Goal: Transaction & Acquisition: Purchase product/service

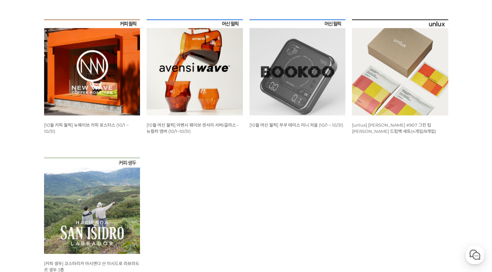
scroll to position [154, 0]
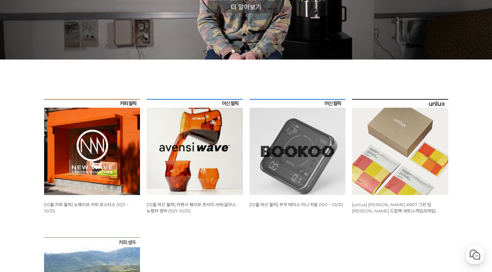
click at [183, 158] on img at bounding box center [195, 147] width 96 height 96
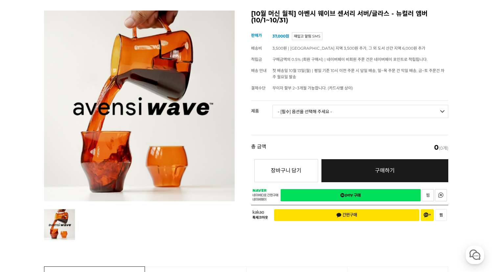
scroll to position [76, 0]
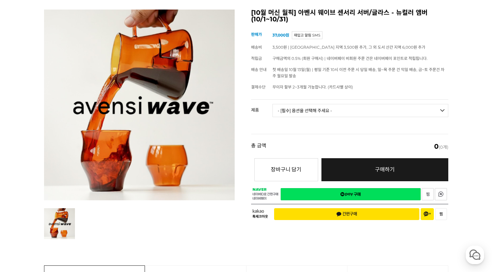
click at [292, 108] on select "- [필수] 옵션을 선택해 주세요 - ------------------- 웨이브 앰버 3종 세트 [품절] 사이클론 센서리 서버 앰버 [품절] …" at bounding box center [360, 110] width 176 height 13
click at [272, 104] on select "- [필수] 옵션을 선택해 주세요 - ------------------- 웨이브 앰버 3종 세트 [품절] 사이클론 센서리 서버 앰버 [품절] …" at bounding box center [360, 110] width 176 height 13
select select "*"
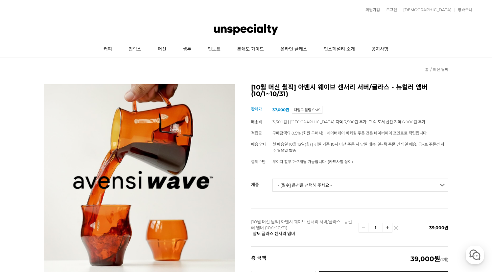
scroll to position [0, 0]
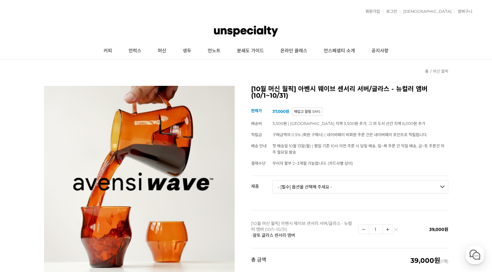
click at [308, 184] on select "- [필수] 옵션을 선택해 주세요 - ------------------- 웨이브 앰버 3종 세트 [품절] 사이클론 센서리 서버 앰버 [품절] …" at bounding box center [360, 186] width 176 height 13
click at [215, 51] on link "언노트" at bounding box center [213, 51] width 29 height 16
click at [164, 53] on link "머신" at bounding box center [161, 51] width 25 height 16
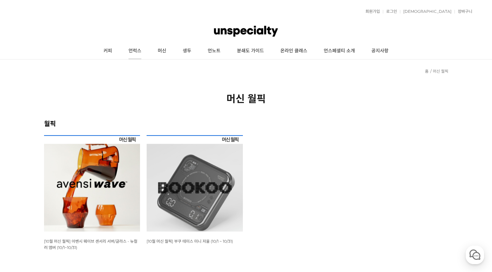
click at [135, 53] on link "언럭스" at bounding box center [134, 51] width 29 height 16
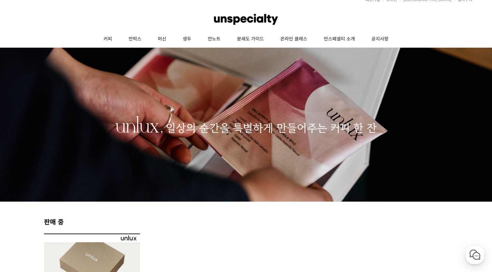
scroll to position [10, 0]
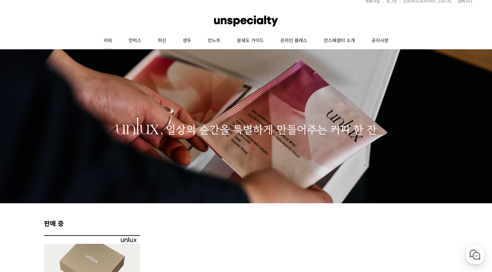
click at [110, 42] on link "커피" at bounding box center [107, 41] width 25 height 16
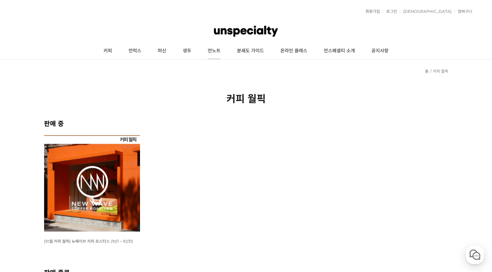
click at [213, 52] on link "언노트" at bounding box center [213, 51] width 29 height 16
click at [185, 52] on link "생두" at bounding box center [186, 51] width 25 height 16
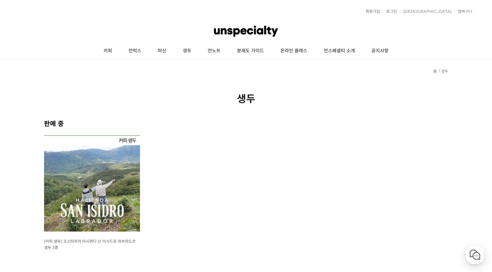
click at [164, 53] on link "머신" at bounding box center [161, 51] width 25 height 16
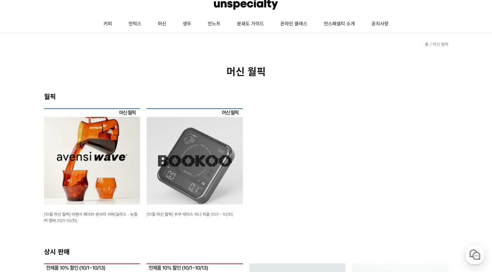
scroll to position [163, 0]
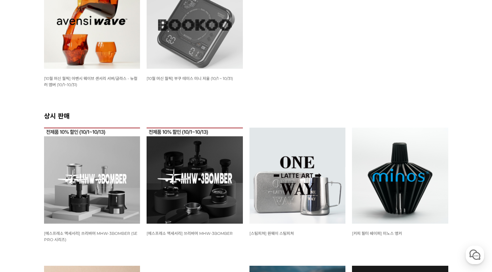
click at [401, 187] on img at bounding box center [400, 175] width 96 height 96
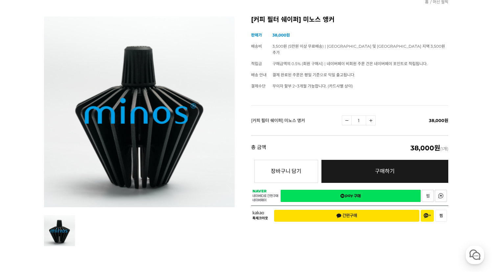
scroll to position [100, 0]
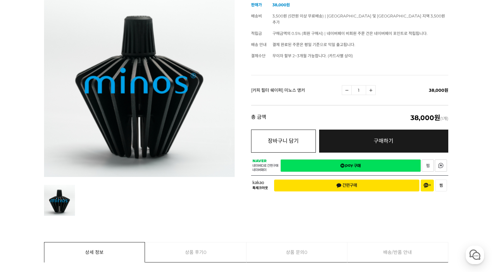
click at [279, 133] on button "장바구니 담기" at bounding box center [283, 140] width 65 height 23
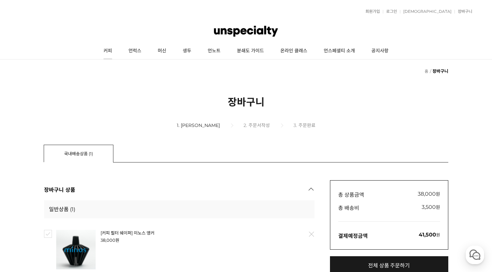
click at [112, 51] on link "커피" at bounding box center [107, 51] width 25 height 16
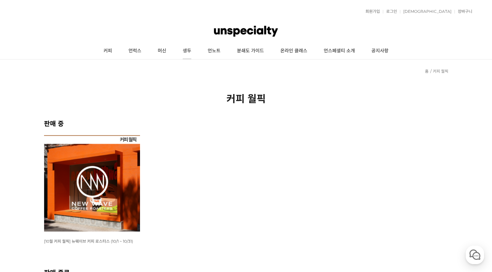
click at [186, 51] on link "생두" at bounding box center [186, 51] width 25 height 16
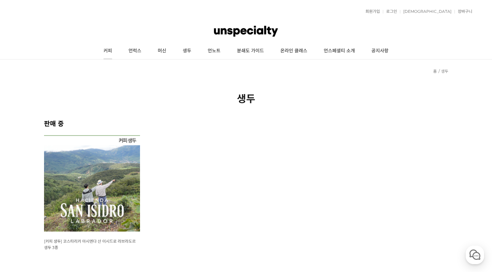
click at [114, 50] on link "커피" at bounding box center [107, 51] width 25 height 16
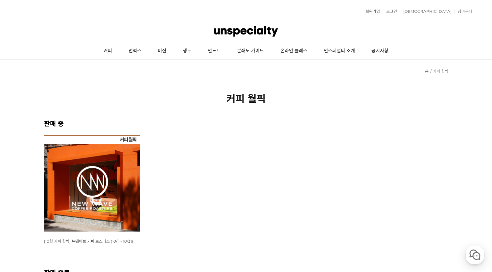
click at [98, 194] on img at bounding box center [92, 183] width 96 height 96
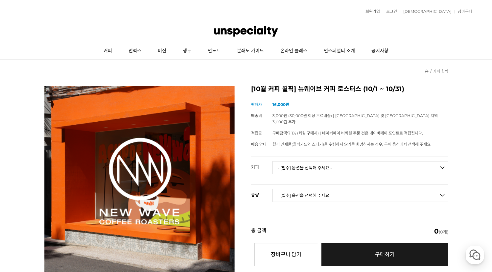
click at [316, 161] on select "- [필수] 옵션을 선택해 주세요 - ------------------- 언스페셜티 분쇄도 가이드 종이 받기 (주문 1건당 최대 1개 제공) …" at bounding box center [360, 167] width 176 height 13
select select "#2 콜롬비아 안티오키아 다벨리바 디카페인"
click at [272, 161] on select "- [필수] 옵션을 선택해 주세요 - ------------------- 언스페셜티 분쇄도 가이드 종이 받기 (주문 1건당 최대 1개 제공) …" at bounding box center [360, 167] width 176 height 13
click at [340, 189] on select "- [필수] 옵션을 선택해 주세요 - ------------------- 200g" at bounding box center [360, 195] width 176 height 13
select select "200g"
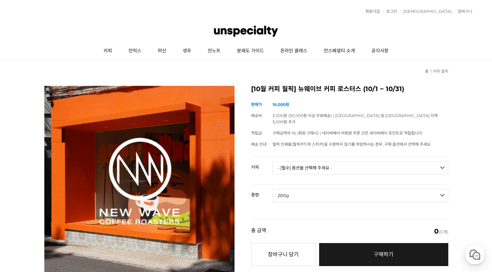
click at [272, 189] on select "- [필수] 옵션을 선택해 주세요 - ------------------- 200g" at bounding box center [360, 195] width 176 height 13
select select "*"
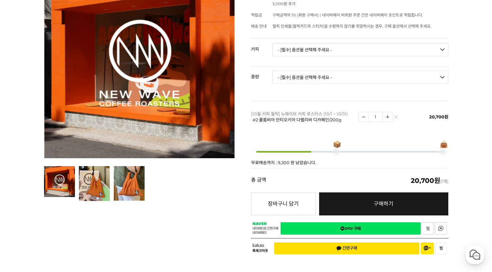
scroll to position [120, 0]
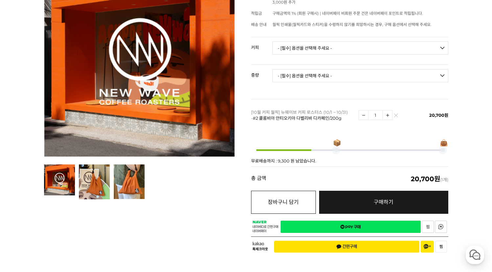
click at [269, 197] on button "장바구니 담기" at bounding box center [283, 202] width 65 height 23
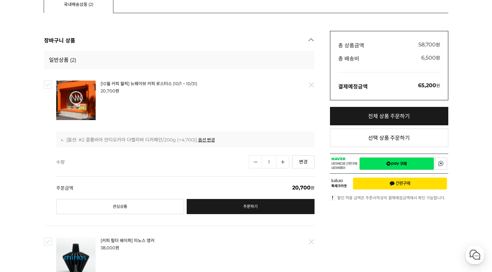
scroll to position [148, 0]
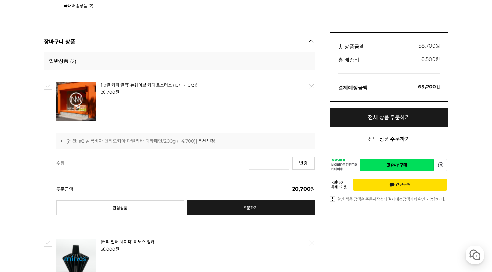
click at [47, 84] on input "checkbox" at bounding box center [48, 86] width 8 height 8
checkbox input "true"
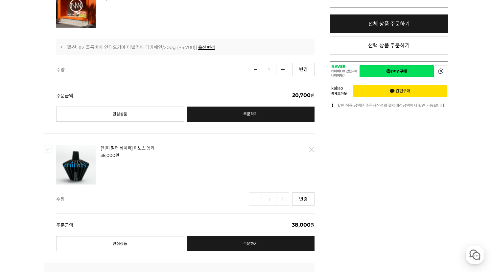
scroll to position [259, 0]
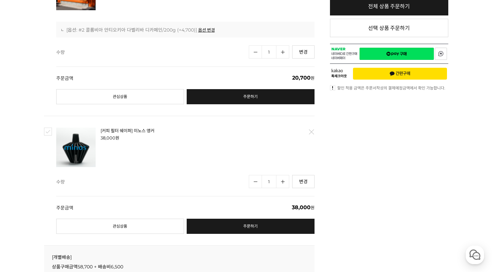
click at [49, 129] on input "checkbox" at bounding box center [48, 131] width 8 height 8
checkbox input "true"
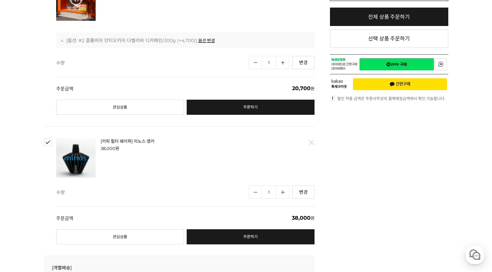
scroll to position [344, 0]
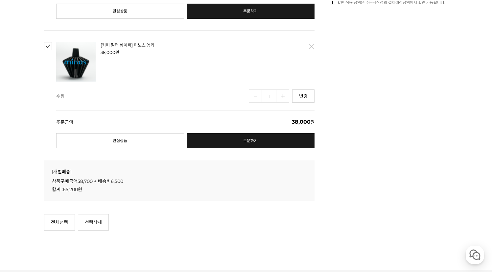
click at [112, 183] on strong "6,500" at bounding box center [117, 181] width 12 height 6
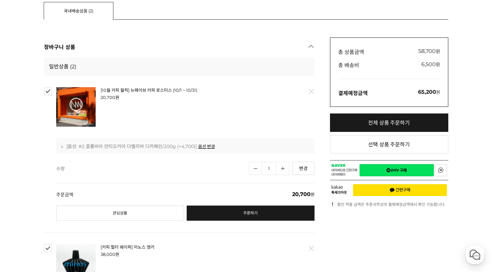
scroll to position [0, 0]
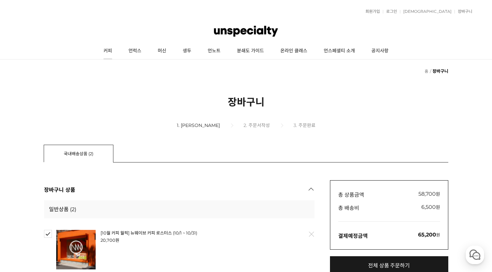
click at [105, 52] on link "커피" at bounding box center [107, 51] width 25 height 16
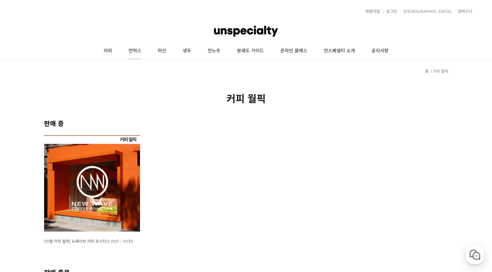
click at [139, 53] on link "언럭스" at bounding box center [134, 51] width 29 height 16
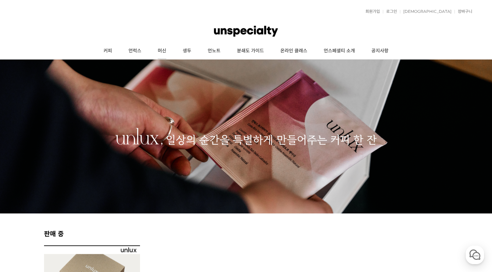
click at [165, 52] on link "머신" at bounding box center [161, 51] width 25 height 16
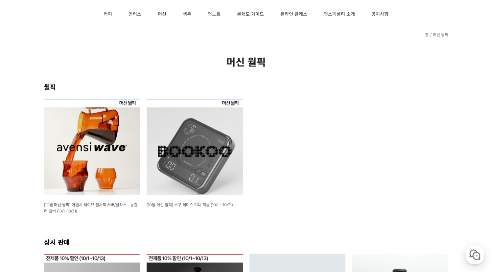
scroll to position [38, 0]
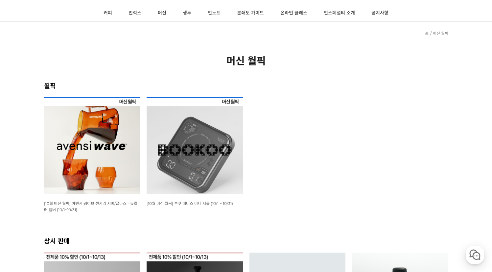
click at [210, 155] on img at bounding box center [195, 145] width 96 height 96
click at [90, 169] on img at bounding box center [92, 145] width 96 height 96
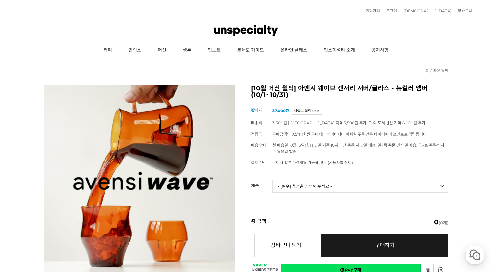
scroll to position [1, 0]
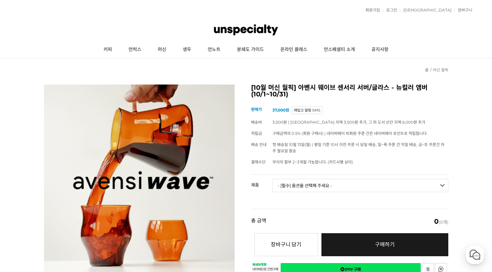
click at [335, 187] on select "- [필수] 옵션을 선택해 주세요 - ------------------- 웨이브 앰버 3종 세트 [품절] 사이클론 센서리 서버 앰버 [품절] …" at bounding box center [360, 185] width 176 height 13
click at [272, 179] on select "- [필수] 옵션을 선택해 주세요 - ------------------- 웨이브 앰버 3종 세트 [품절] 사이클론 센서리 서버 앰버 [품절] …" at bounding box center [360, 185] width 176 height 13
select select "*"
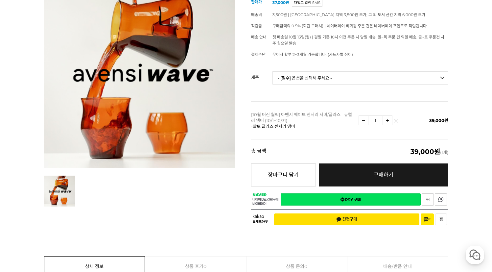
scroll to position [145, 0]
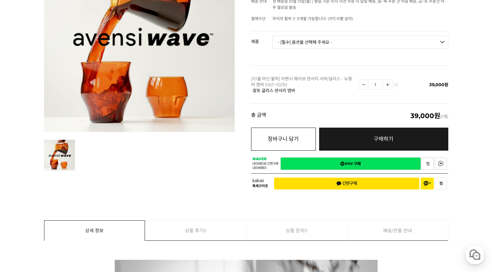
click at [279, 138] on button "장바구니 담기" at bounding box center [283, 138] width 65 height 23
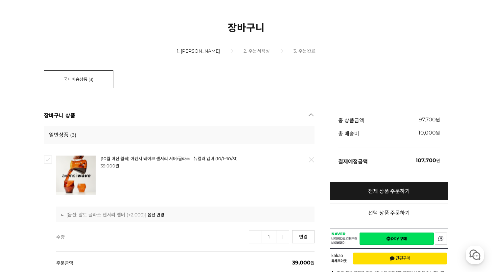
scroll to position [74, 0]
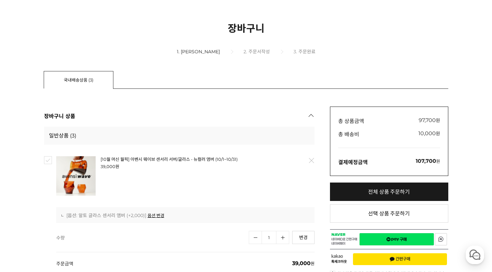
click at [160, 142] on h4 "일반상품 (3)" at bounding box center [179, 135] width 270 height 18
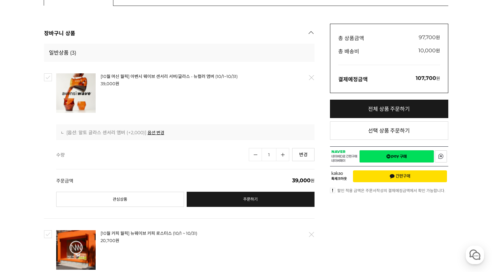
scroll to position [166, 0]
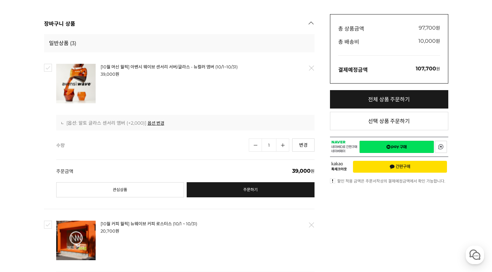
click at [356, 100] on link "전체 상품 주문하기" at bounding box center [389, 99] width 118 height 18
checkbox input "true"
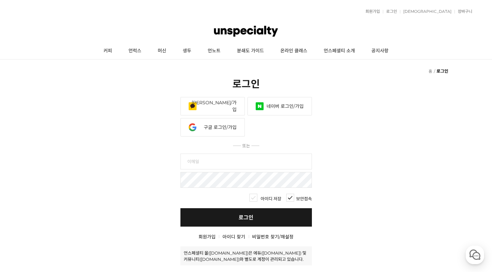
click at [194, 165] on input "text" at bounding box center [245, 161] width 131 height 16
type input "ㅊ"
type input "[EMAIL_ADDRESS][DOMAIN_NAME]"
click at [227, 236] on link "아이디 찾기" at bounding box center [233, 237] width 23 height 6
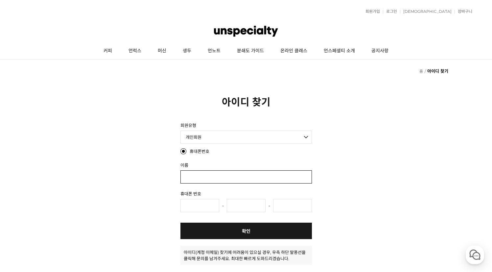
click at [213, 175] on input "text" at bounding box center [245, 176] width 131 height 13
type input "r"
type input "김학진"
type input "010"
type input "3541"
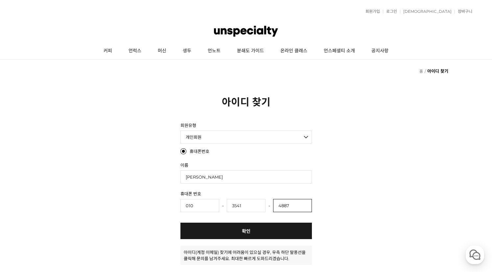
type input "4887"
click at [248, 228] on link "확인" at bounding box center [245, 230] width 131 height 16
radio input "true"
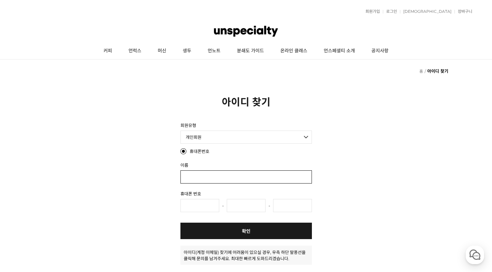
click at [260, 180] on input "text" at bounding box center [245, 176] width 131 height 13
type input "r"
type input "[PERSON_NAME]"
type input "010"
type input "3541"
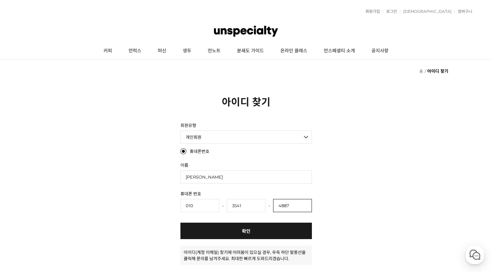
type input "4887"
click at [250, 234] on link "확인" at bounding box center [245, 230] width 131 height 16
radio input "true"
click at [267, 135] on select "개인회원 개인 사업자회원 법인 사업자회원 외국인회원" at bounding box center [245, 136] width 131 height 13
click at [382, 55] on link "공지사항" at bounding box center [380, 51] width 34 height 16
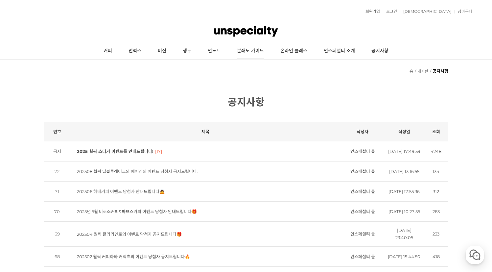
click at [258, 52] on link "분쇄도 가이드" at bounding box center [250, 51] width 43 height 16
click at [161, 53] on link "머신" at bounding box center [161, 51] width 25 height 16
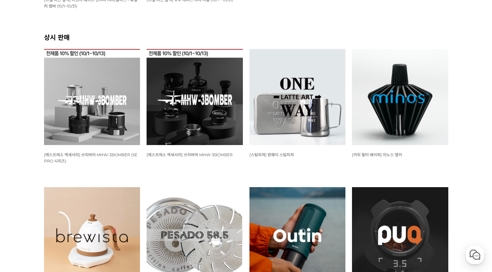
scroll to position [306, 0]
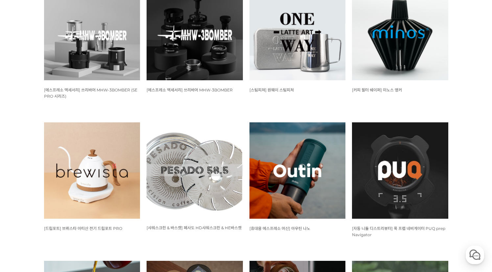
click at [389, 52] on img at bounding box center [400, 32] width 96 height 96
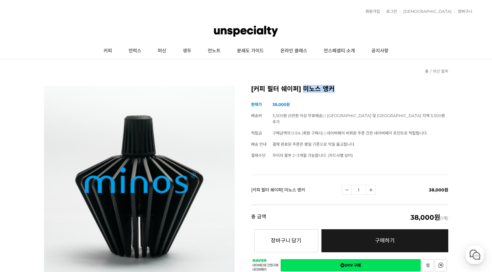
drag, startPoint x: 302, startPoint y: 89, endPoint x: 331, endPoint y: 89, distance: 28.9
click at [331, 89] on h2 "[커피 필터 쉐이퍼] 미노스 앵커" at bounding box center [349, 89] width 197 height 7
copy h2 "미노스 앵커"
click at [112, 52] on link "커피" at bounding box center [107, 51] width 25 height 16
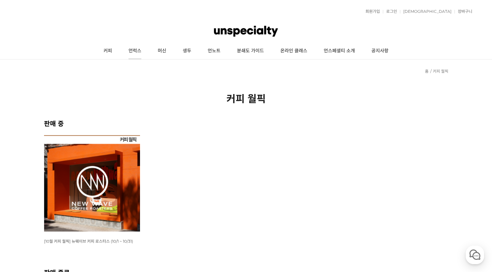
click at [134, 51] on link "언럭스" at bounding box center [134, 51] width 29 height 16
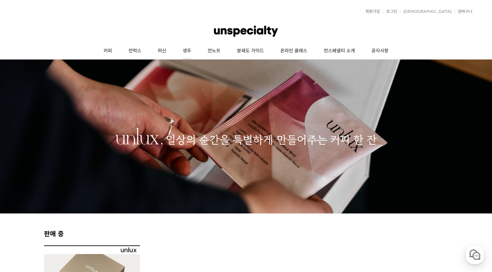
click at [186, 50] on link "생두" at bounding box center [186, 51] width 25 height 16
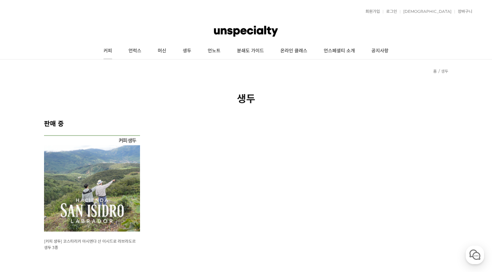
click at [112, 53] on link "커피" at bounding box center [107, 51] width 25 height 16
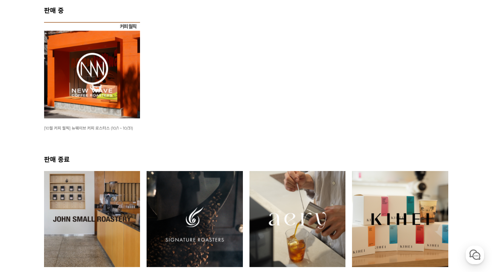
scroll to position [115, 0]
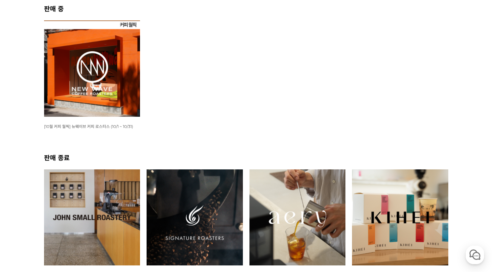
click at [100, 97] on img at bounding box center [92, 68] width 96 height 96
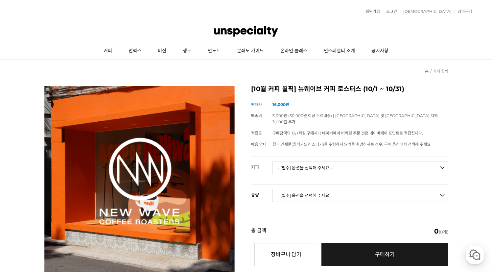
click at [328, 161] on select "- [필수] 옵션을 선택해 주세요 - ------------------- 언스페셜티 분쇄도 가이드 종이 받기 (주문 1건당 최대 1개 제공) …" at bounding box center [360, 167] width 176 height 13
select select "#2 콜롬비아 [PERSON_NAME]"
click at [272, 161] on select "- [필수] 옵션을 선택해 주세요 - ------------------- 언스페셜티 분쇄도 가이드 종이 받기 (주문 1건당 최대 1개 제공) …" at bounding box center [360, 167] width 176 height 13
click at [300, 189] on select "- [필수] 옵션을 선택해 주세요 - ------------------- 200g" at bounding box center [360, 195] width 176 height 13
select select "200g"
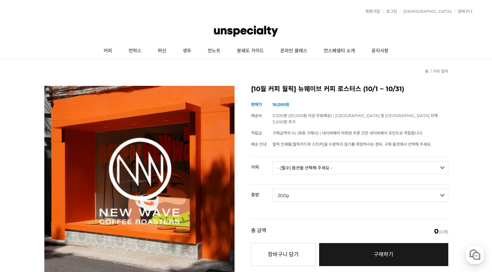
click at [272, 189] on select "- [필수] 옵션을 선택해 주세요 - ------------------- 200g" at bounding box center [360, 195] width 176 height 13
select select "*"
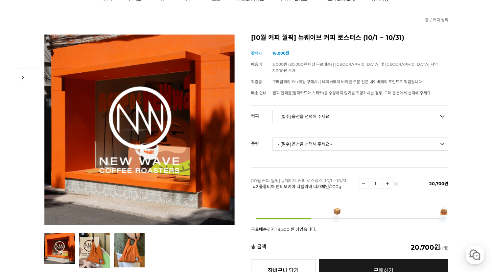
scroll to position [91, 0]
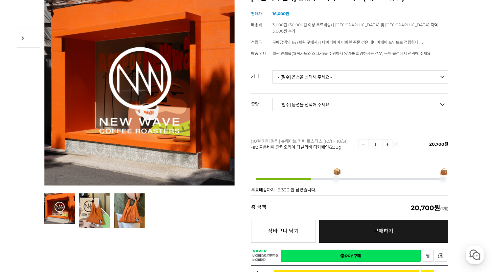
click at [337, 177] on span at bounding box center [336, 179] width 4 height 4
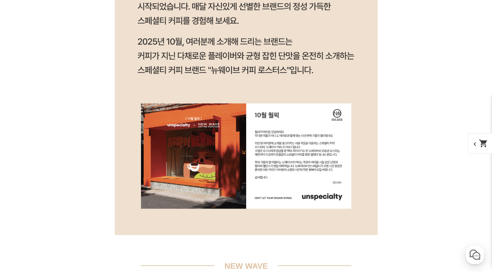
scroll to position [683, 0]
